Goal: Information Seeking & Learning: Learn about a topic

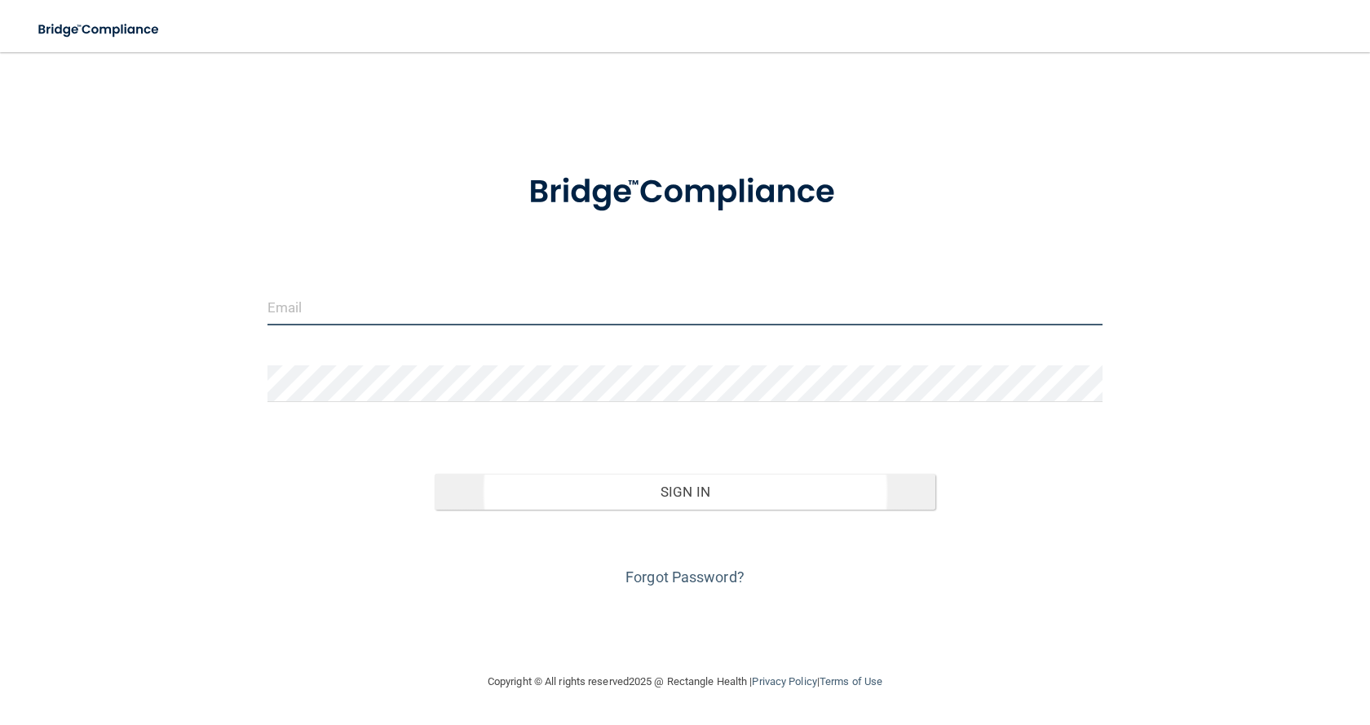
type input "[EMAIL_ADDRESS][DOMAIN_NAME]"
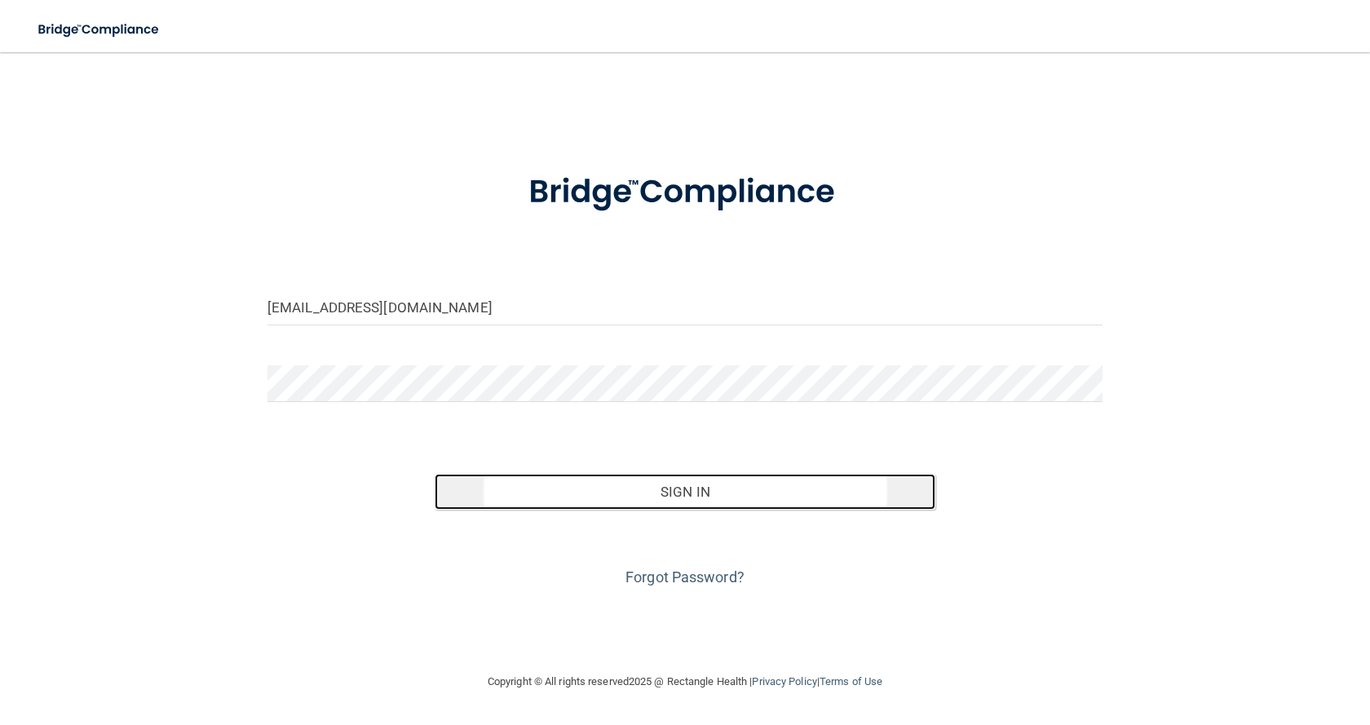
click at [677, 497] on button "Sign In" at bounding box center [685, 492] width 501 height 36
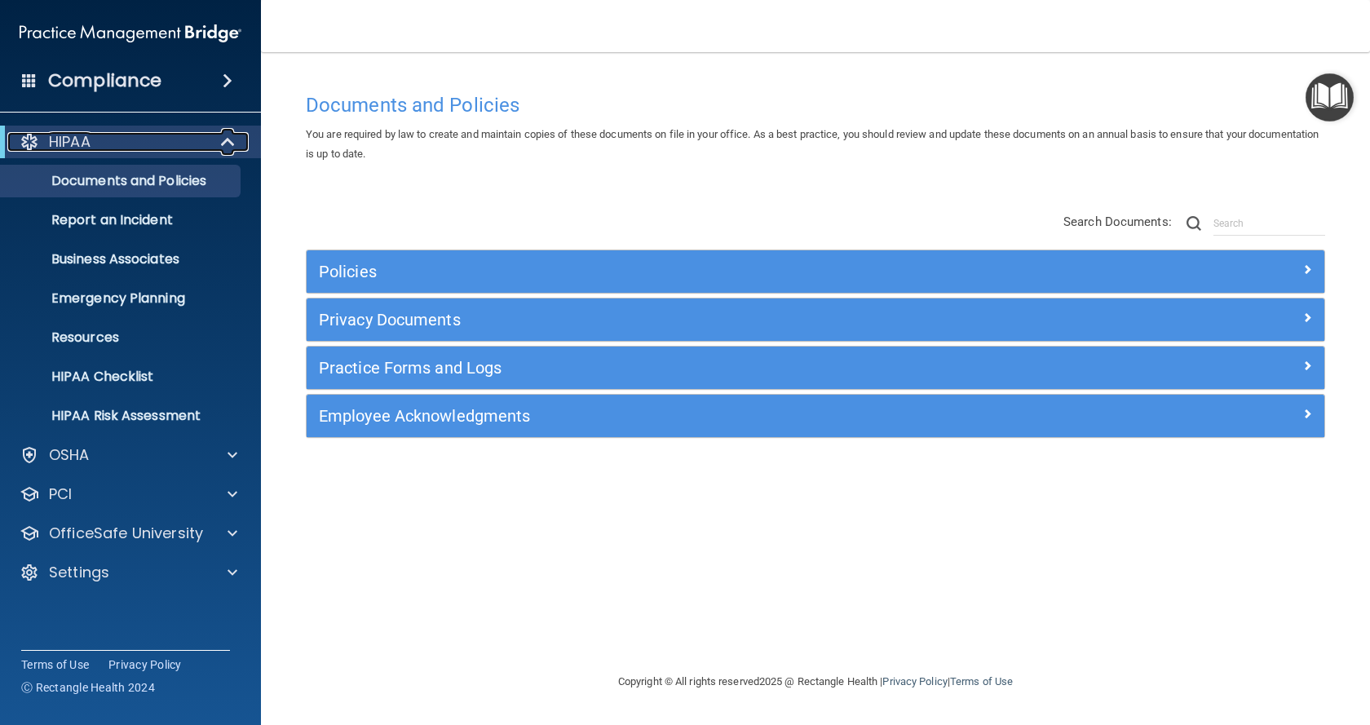
click at [167, 139] on div "HIPAA" at bounding box center [107, 142] width 201 height 20
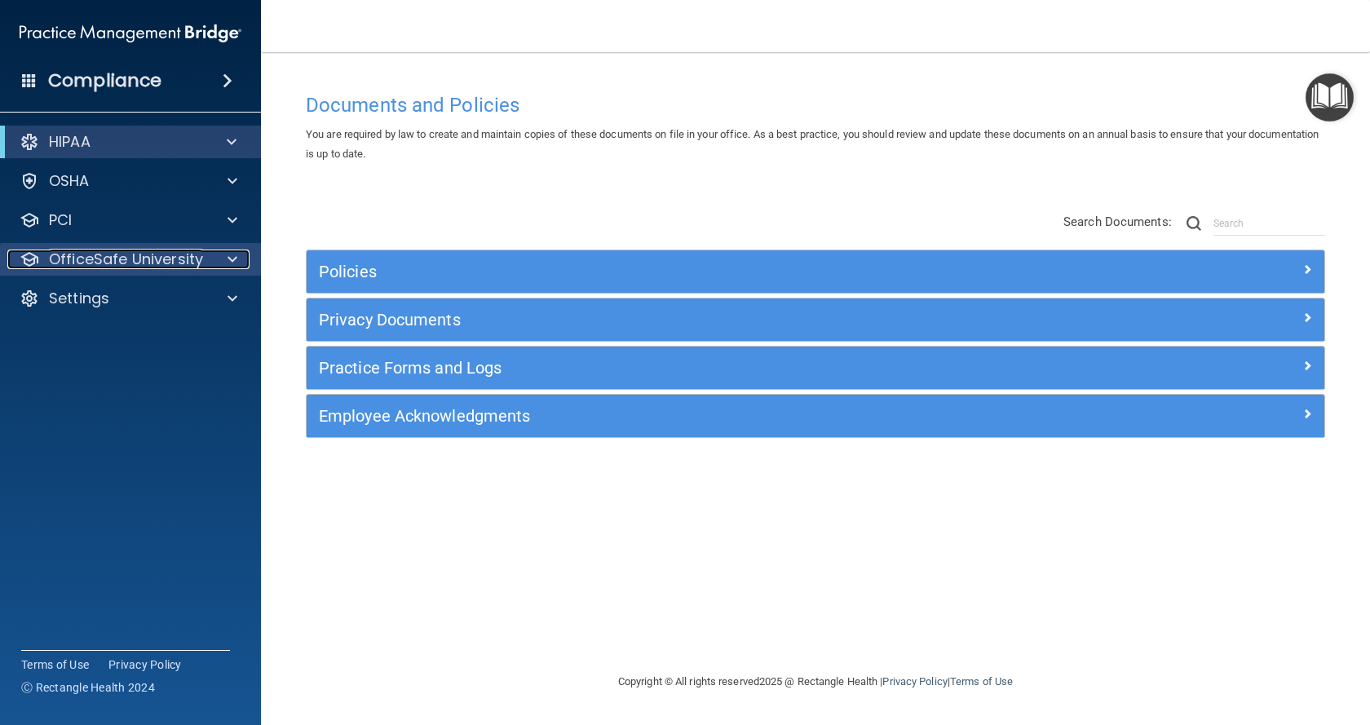
click at [96, 263] on p "OfficeSafe University" at bounding box center [126, 260] width 154 height 20
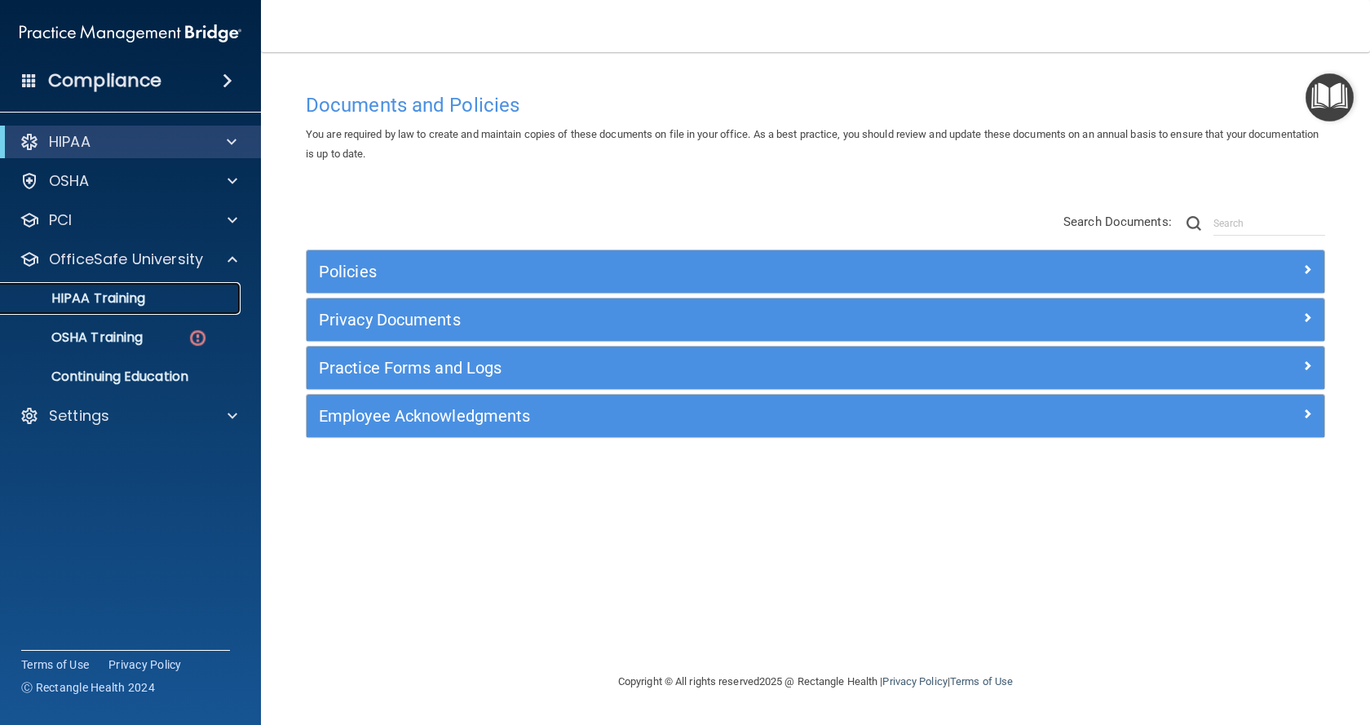
click at [104, 294] on p "HIPAA Training" at bounding box center [78, 298] width 135 height 16
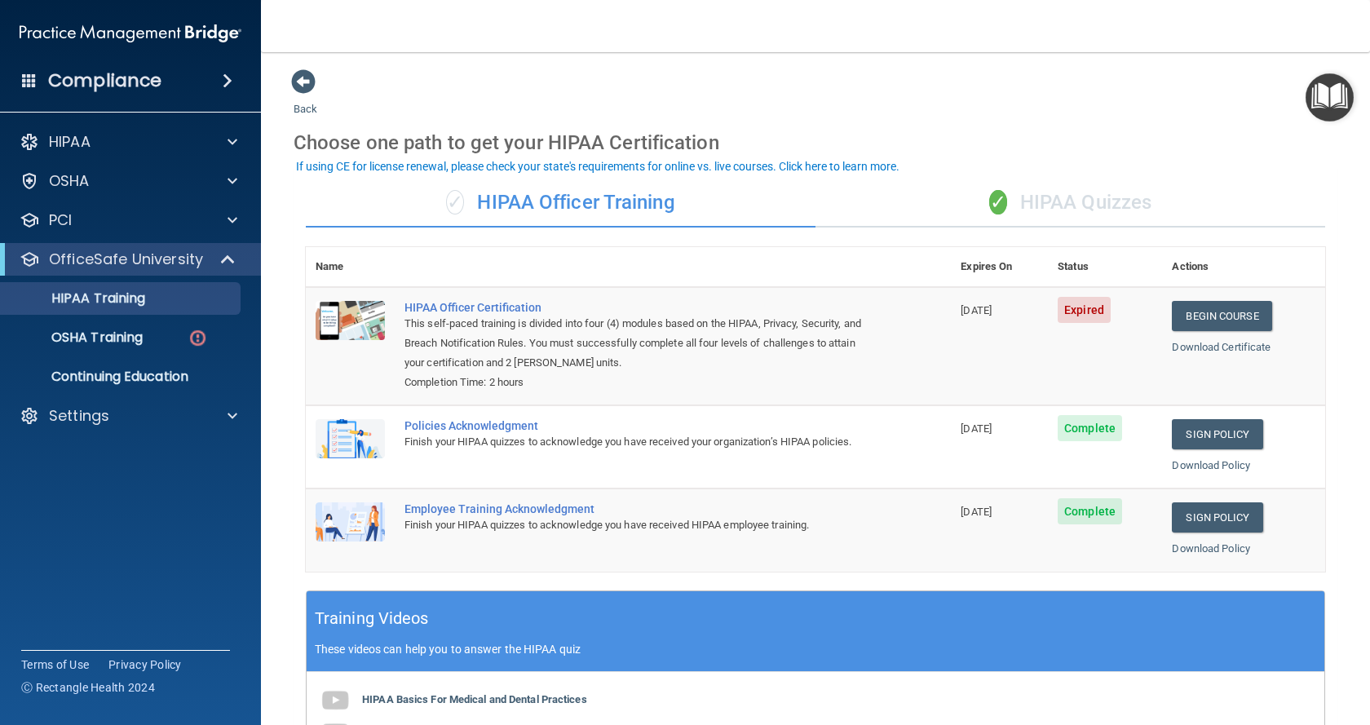
click at [1030, 198] on div "✓ HIPAA Quizzes" at bounding box center [1070, 203] width 510 height 49
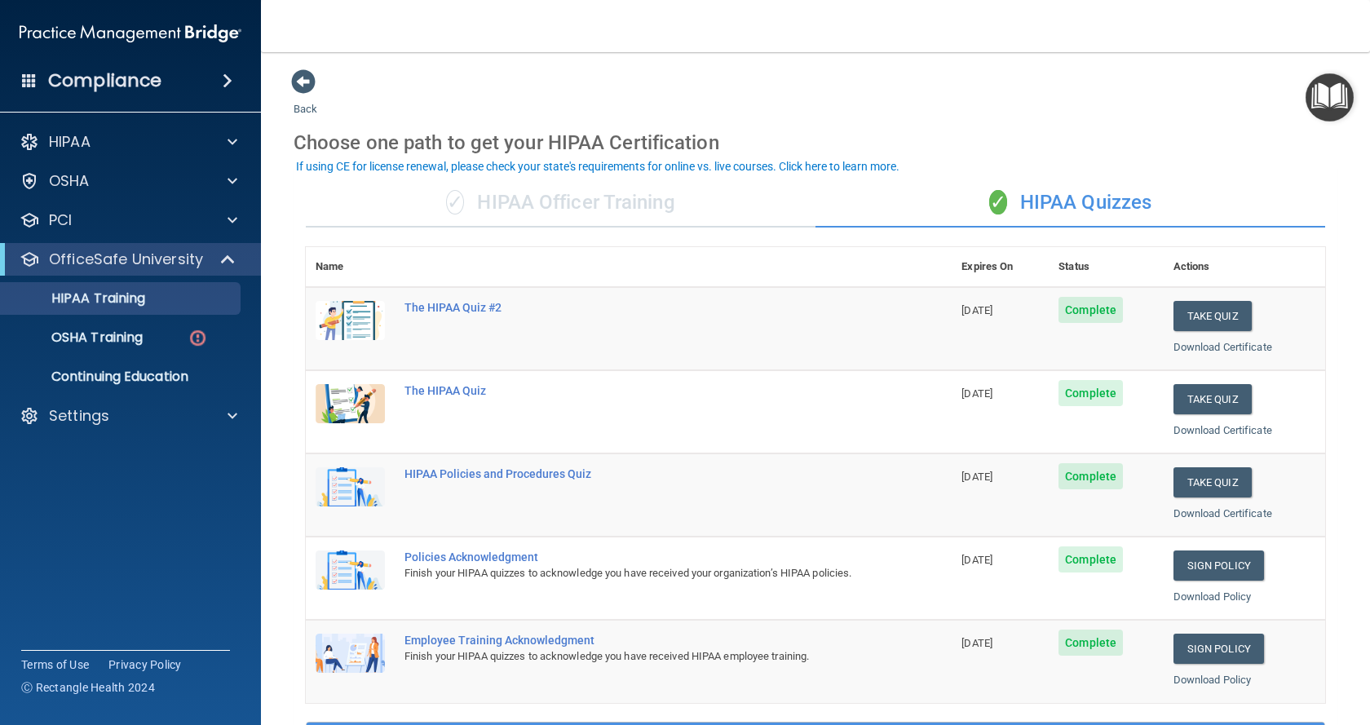
click at [131, 86] on h4 "Compliance" at bounding box center [104, 80] width 113 height 23
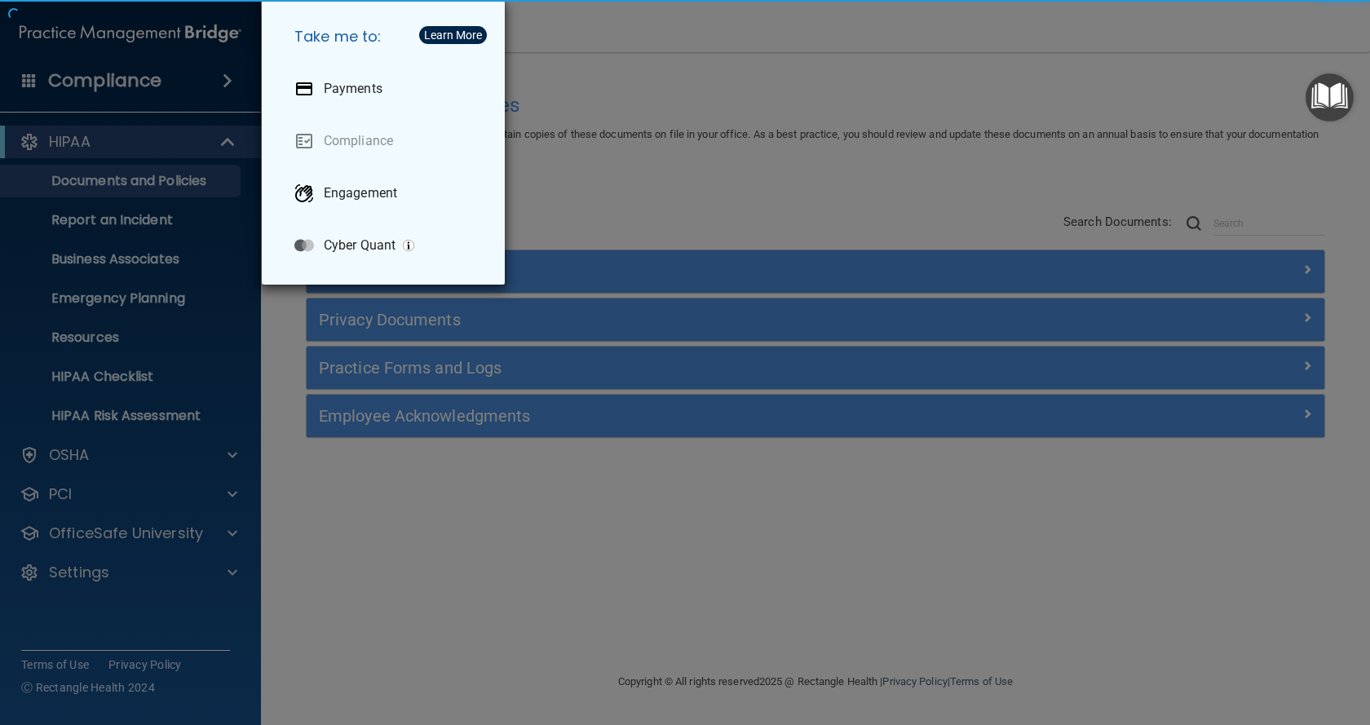
click at [750, 561] on div "Take me to: Payments Compliance Engagement Cyber Quant" at bounding box center [685, 362] width 1370 height 725
